Goal: Task Accomplishment & Management: Use online tool/utility

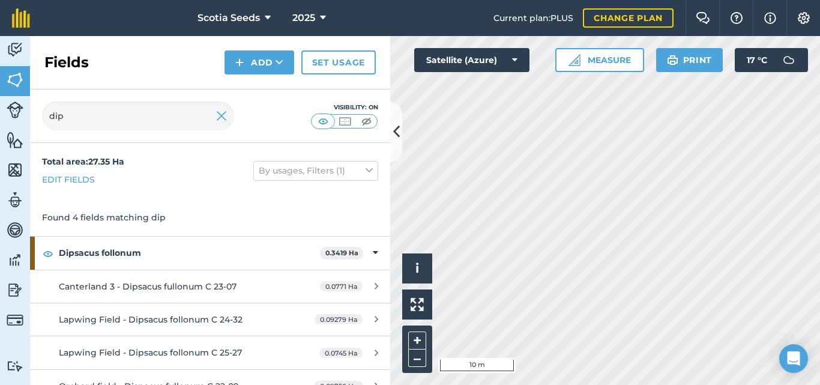
scroll to position [17, 0]
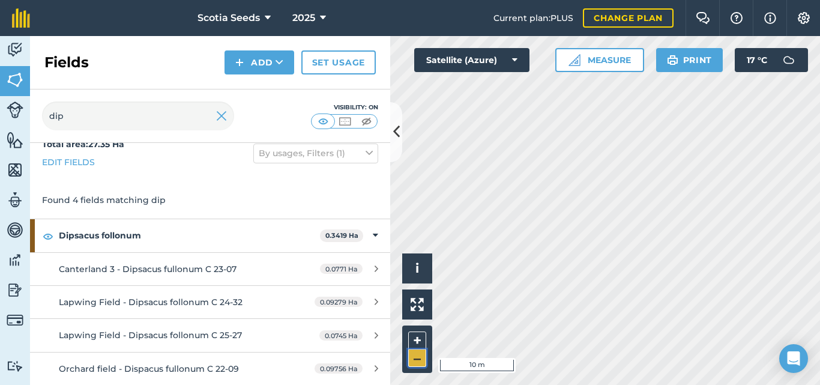
click at [420, 351] on button "–" at bounding box center [417, 357] width 18 height 17
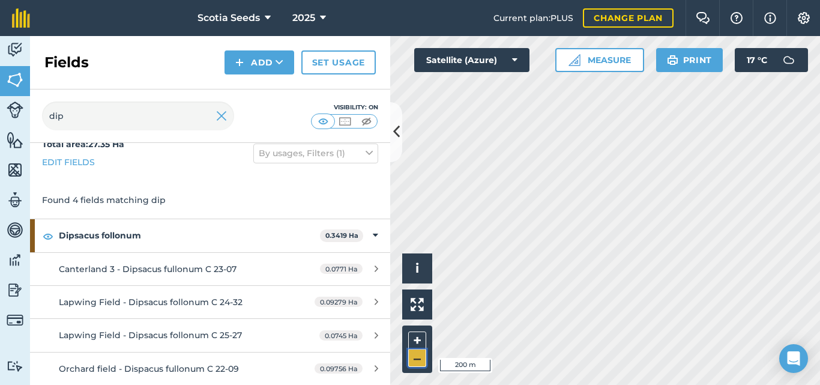
click at [420, 351] on button "–" at bounding box center [417, 357] width 18 height 17
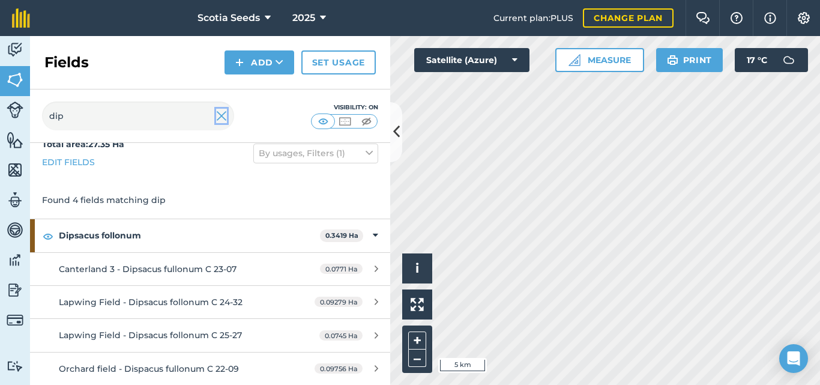
click at [220, 113] on img at bounding box center [221, 116] width 11 height 14
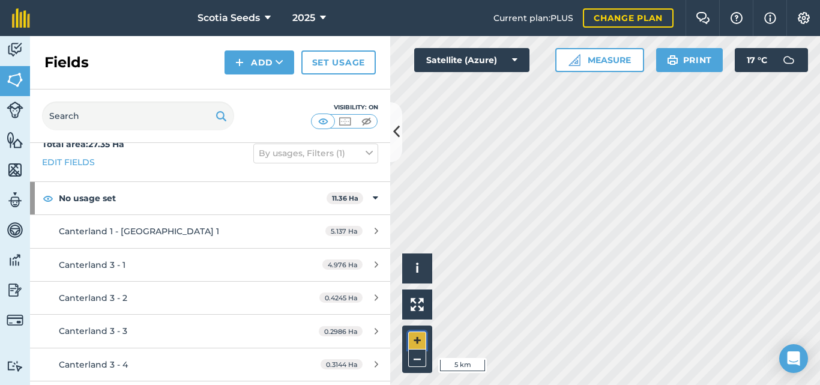
click at [416, 332] on button "+" at bounding box center [417, 340] width 18 height 18
click at [793, 16] on div "Scotia Seeds 2025 Current plan : PLUS Change plan Farm Chat Help Info Settings …" at bounding box center [410, 192] width 820 height 385
click at [413, 340] on button "+" at bounding box center [417, 340] width 18 height 18
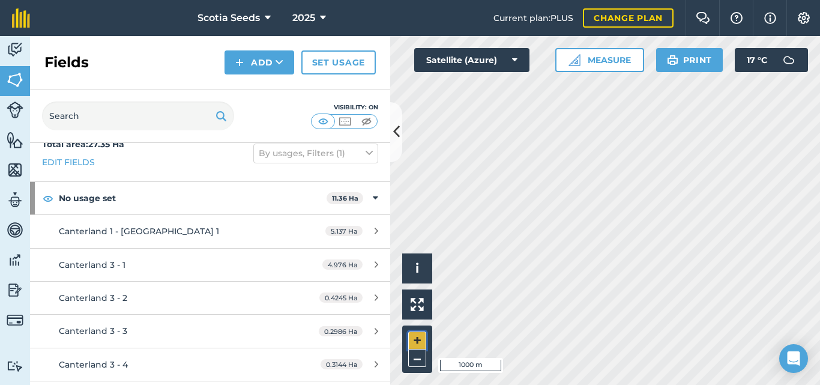
click at [413, 340] on button "+" at bounding box center [417, 340] width 18 height 18
